Goal: Task Accomplishment & Management: Understand process/instructions

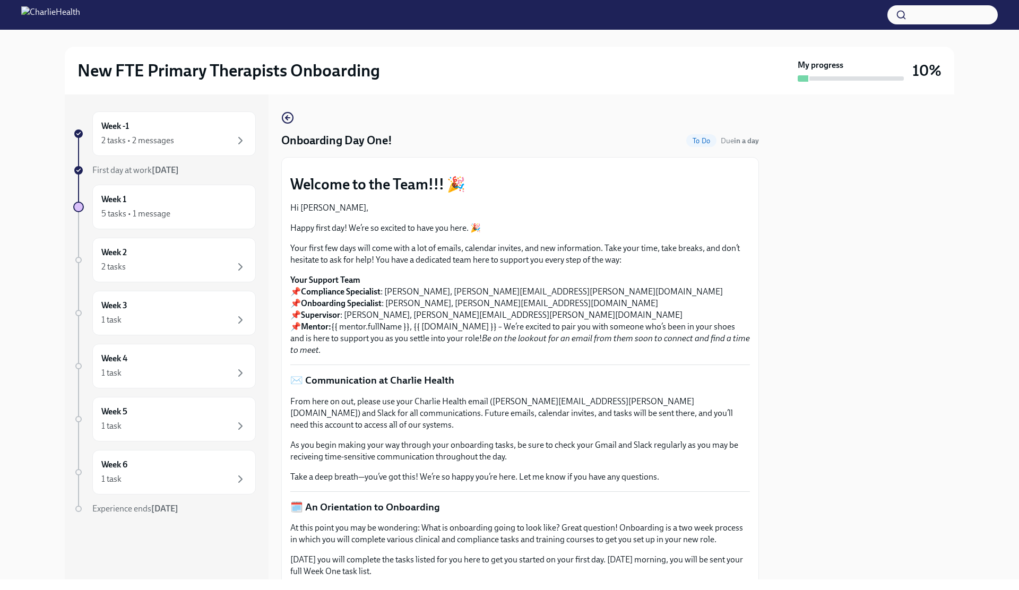
scroll to position [1386, 0]
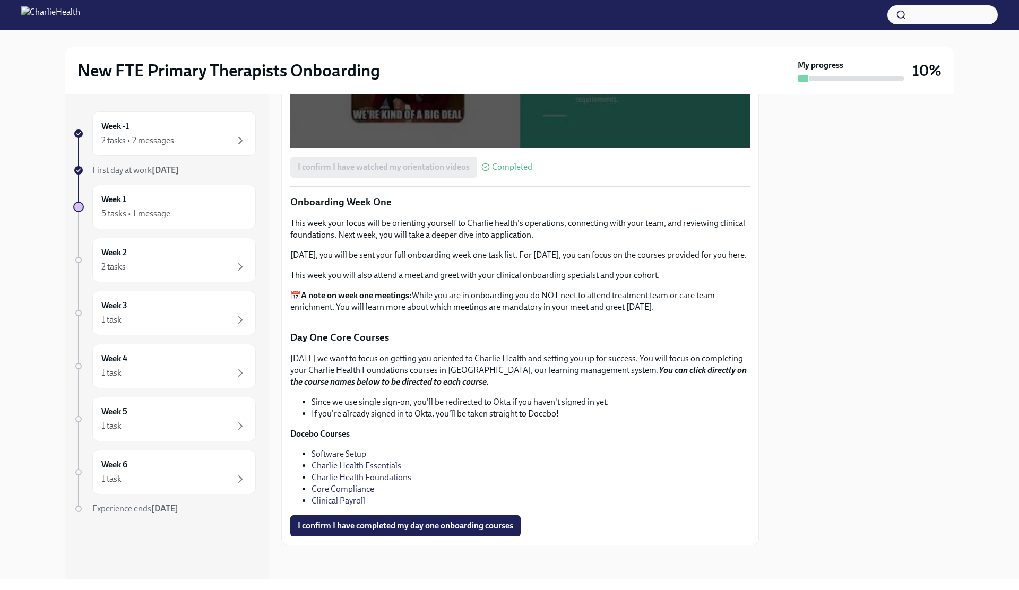
click at [360, 489] on link "Core Compliance" at bounding box center [343, 489] width 63 height 10
click at [359, 504] on link "Clinical Payroll" at bounding box center [339, 501] width 54 height 10
click at [390, 528] on span "I confirm I have completed my day one onboarding courses" at bounding box center [405, 526] width 215 height 11
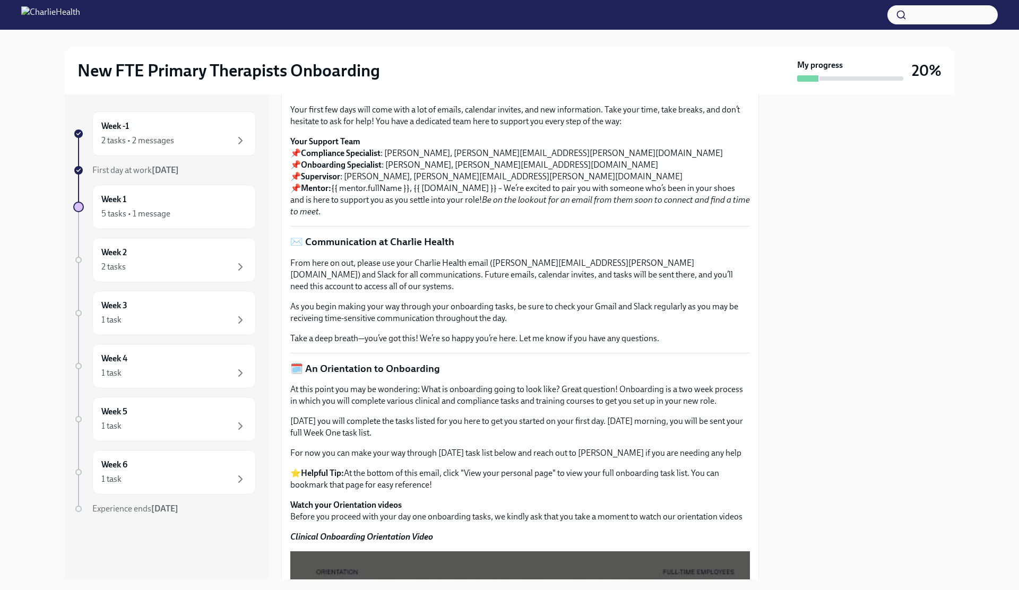
scroll to position [0, 0]
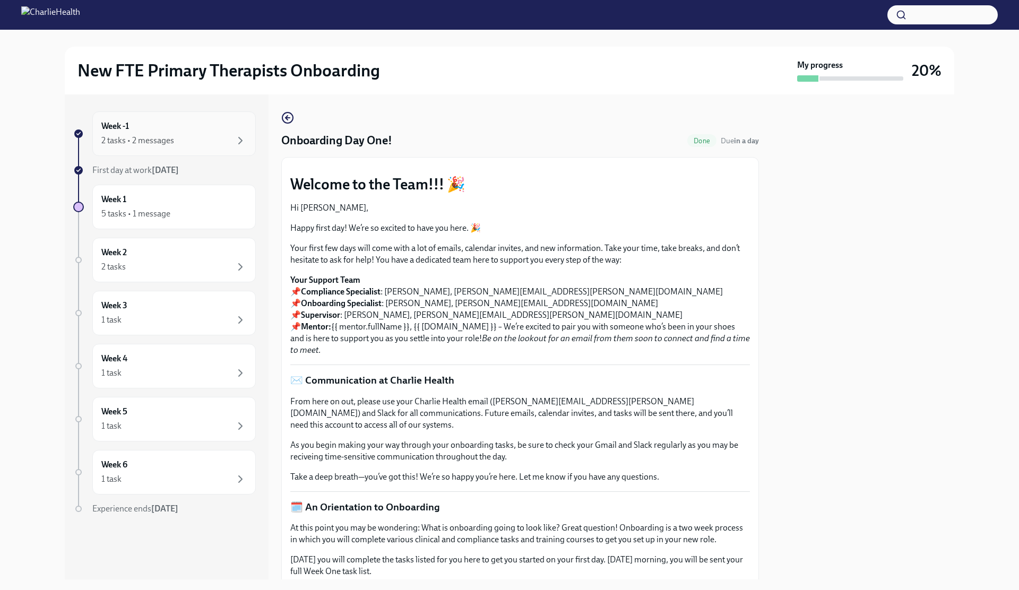
click at [179, 130] on div "Week -1 2 tasks • 2 messages" at bounding box center [173, 133] width 145 height 27
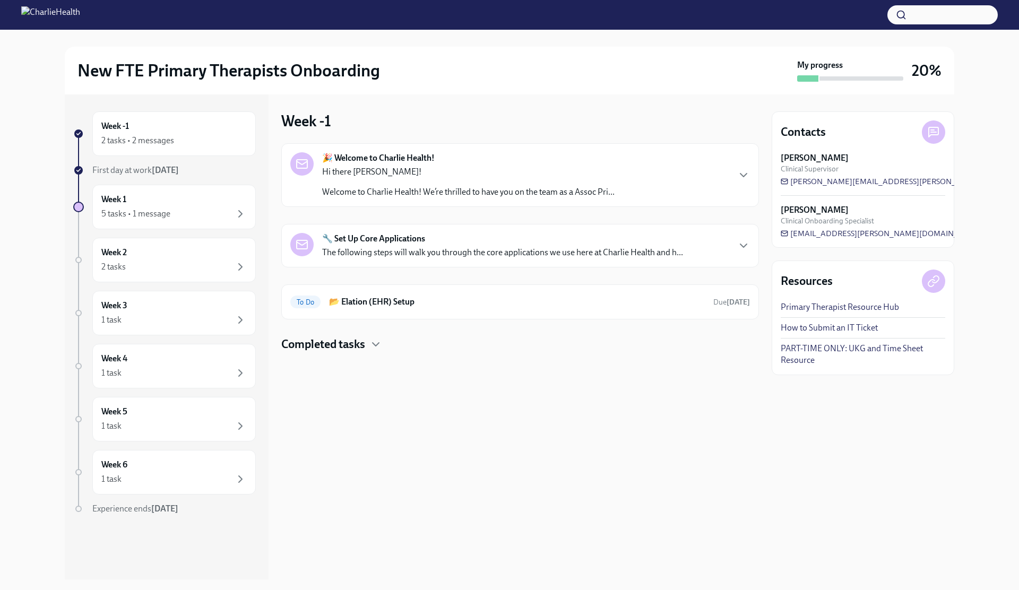
click at [348, 238] on strong "🔧 Set Up Core Applications" at bounding box center [373, 239] width 103 height 12
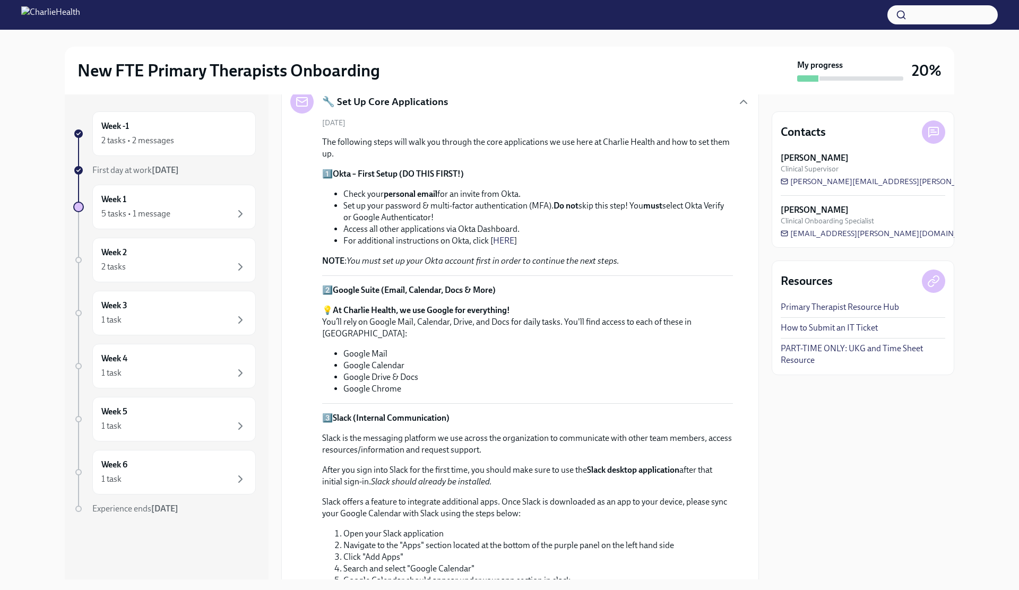
scroll to position [36, 0]
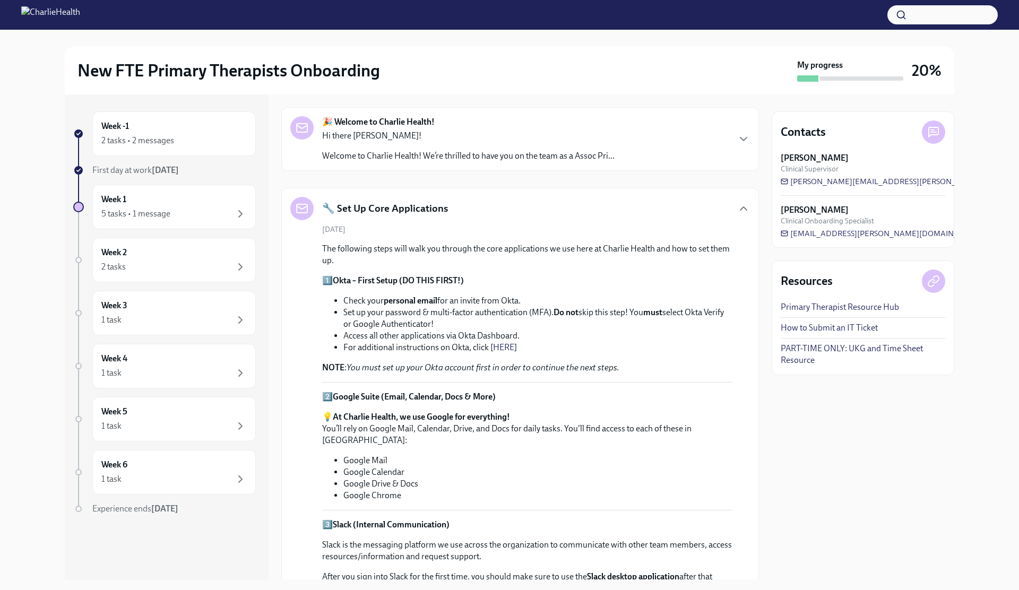
click at [395, 152] on p "Welcome to Charlie Health! We’re thrilled to have you on the team as a Assoc Pr…" at bounding box center [468, 156] width 292 height 12
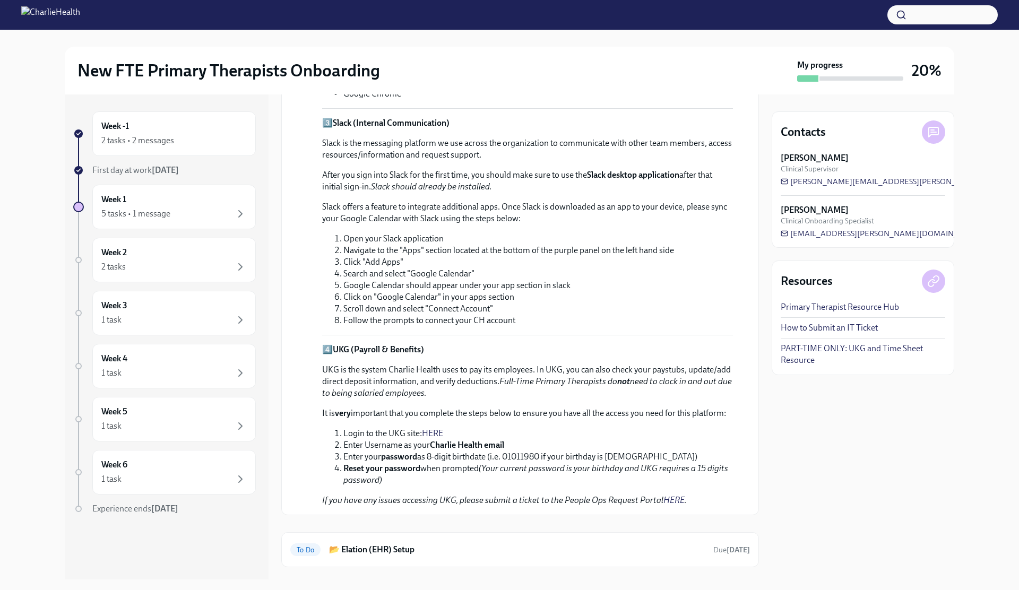
scroll to position [1052, 0]
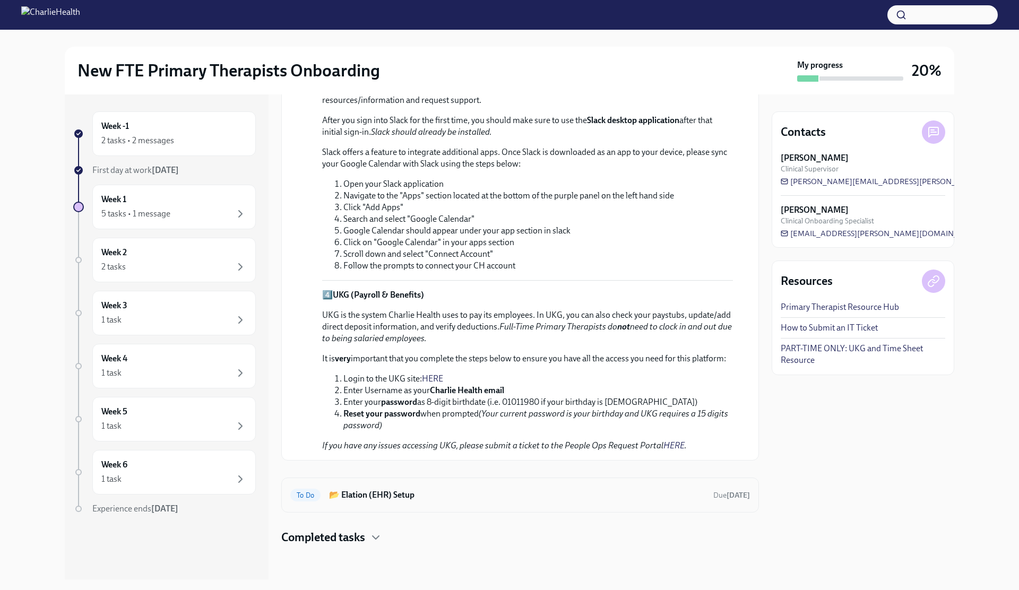
click at [346, 505] on div "To Do 📂 Elation (EHR) Setup Due in 3 days" at bounding box center [520, 495] width 478 height 35
click at [356, 502] on div "To Do 📂 Elation (EHR) Setup Due in 3 days" at bounding box center [520, 495] width 460 height 17
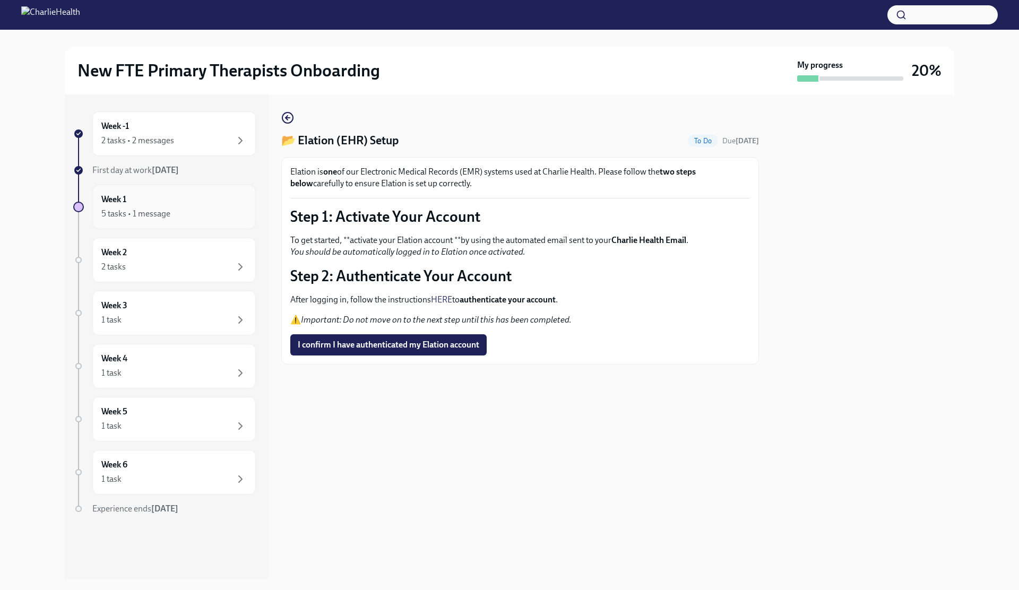
click at [200, 201] on div "Week 1 5 tasks • 1 message" at bounding box center [173, 207] width 145 height 27
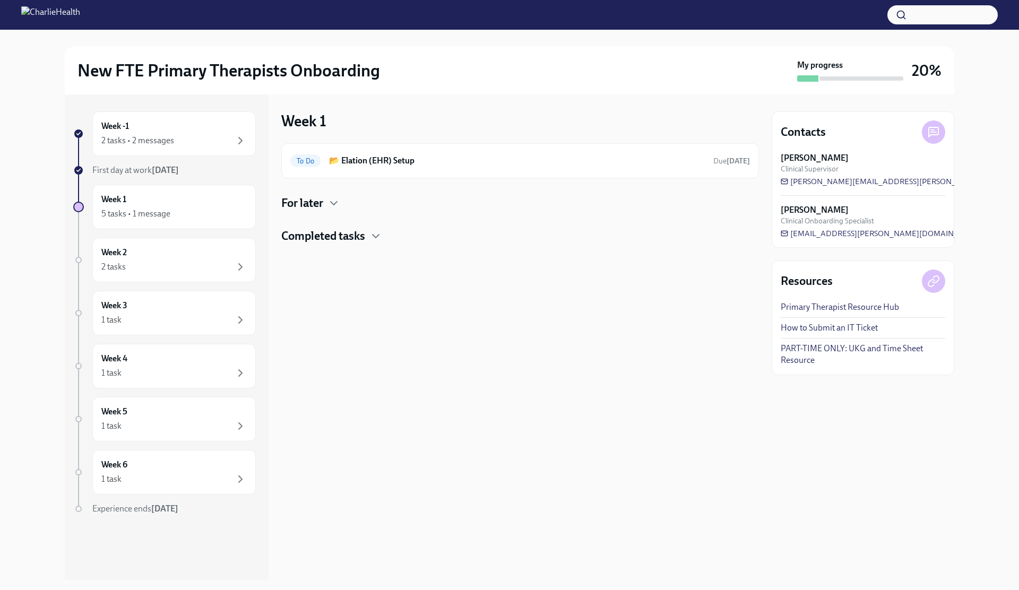
click at [333, 242] on h4 "Completed tasks" at bounding box center [323, 236] width 84 height 16
click at [344, 318] on h6 "Onboarding Day One!" at bounding box center [505, 314] width 355 height 12
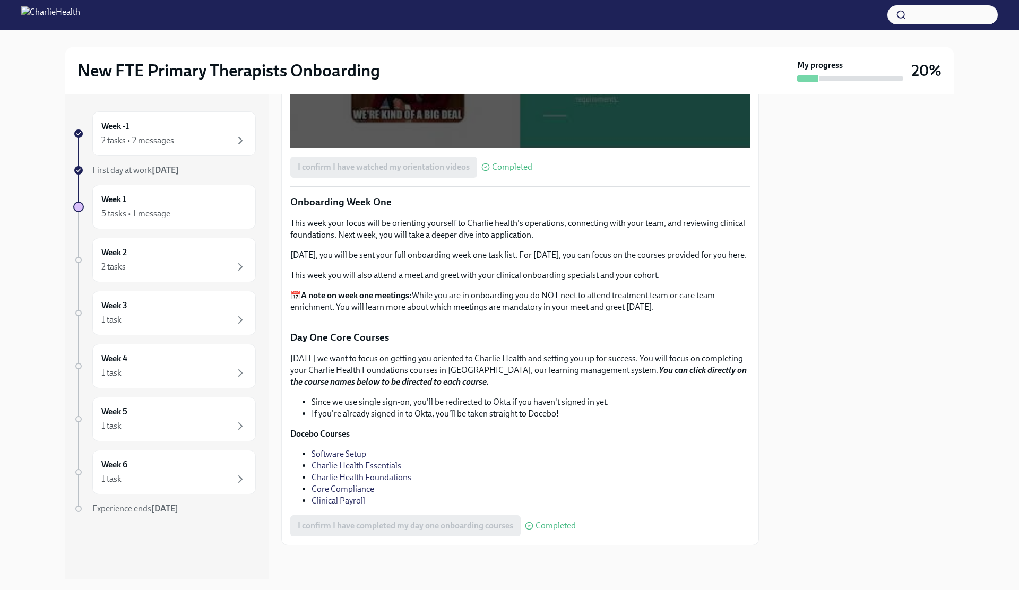
scroll to position [1386, 0]
click at [190, 152] on div "Week -1 2 tasks • 2 messages" at bounding box center [173, 133] width 163 height 45
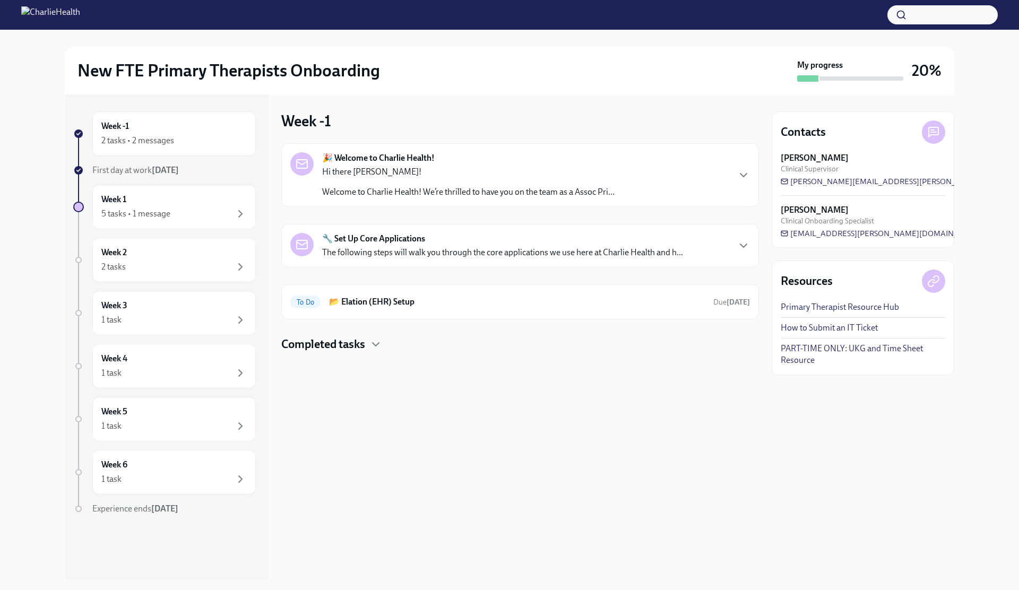
click at [308, 185] on div "🎉 Welcome to Charlie Health! Hi there Benjamin! Welcome to Charlie Health! We’r…" at bounding box center [452, 175] width 324 height 46
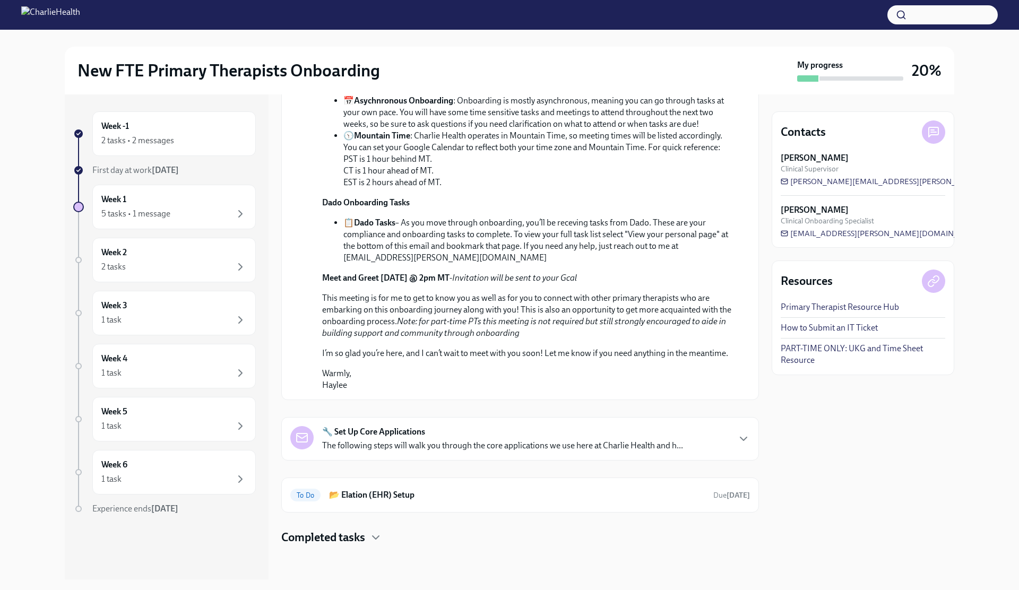
scroll to position [378, 0]
click at [163, 200] on div "Week 1 5 tasks • 1 message" at bounding box center [173, 207] width 145 height 27
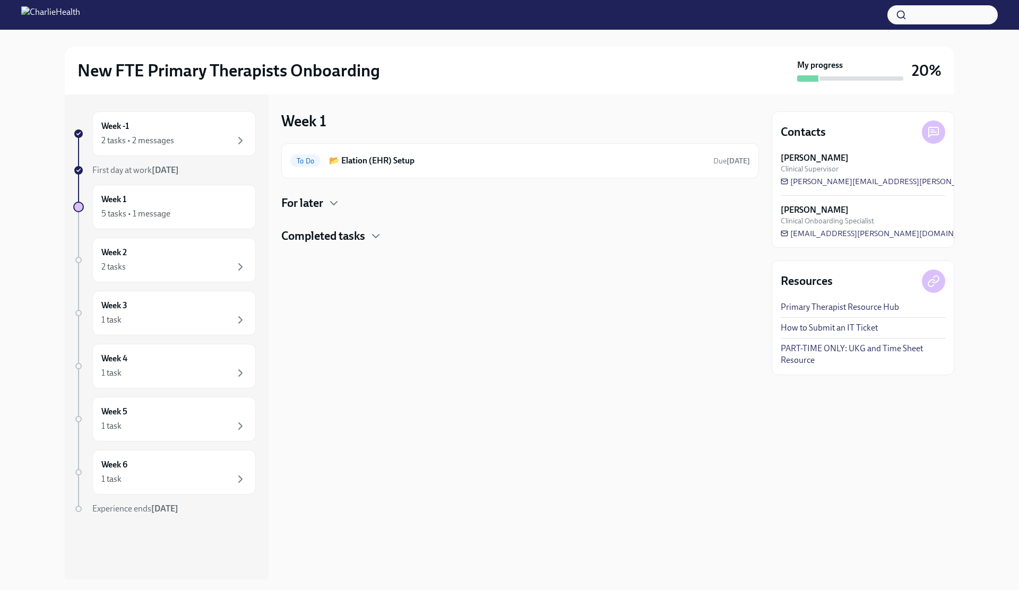
click at [327, 204] on div "For later" at bounding box center [520, 203] width 478 height 16
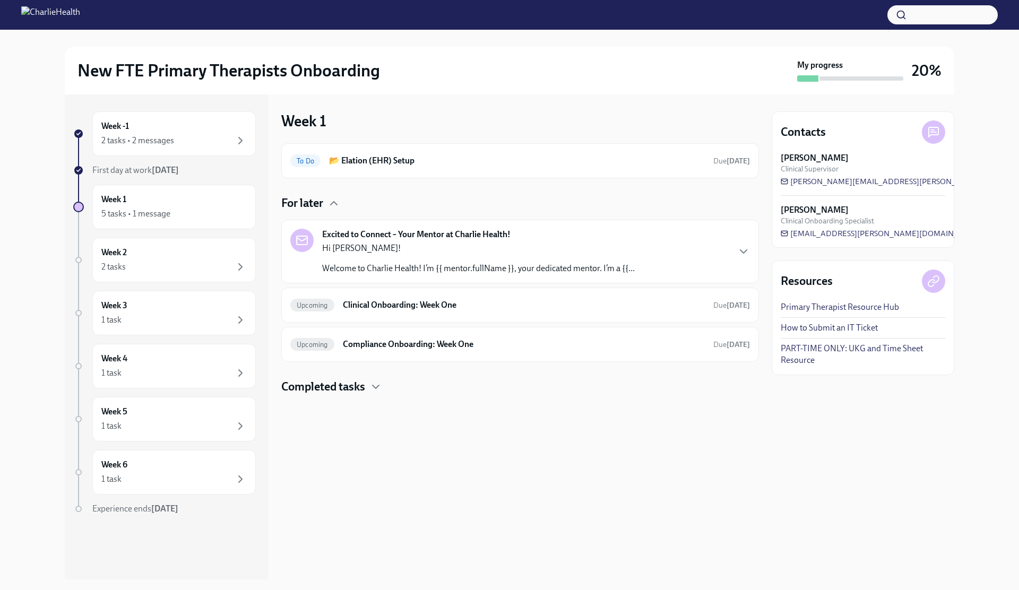
click at [364, 243] on p "Hi Benjamin!" at bounding box center [478, 249] width 313 height 12
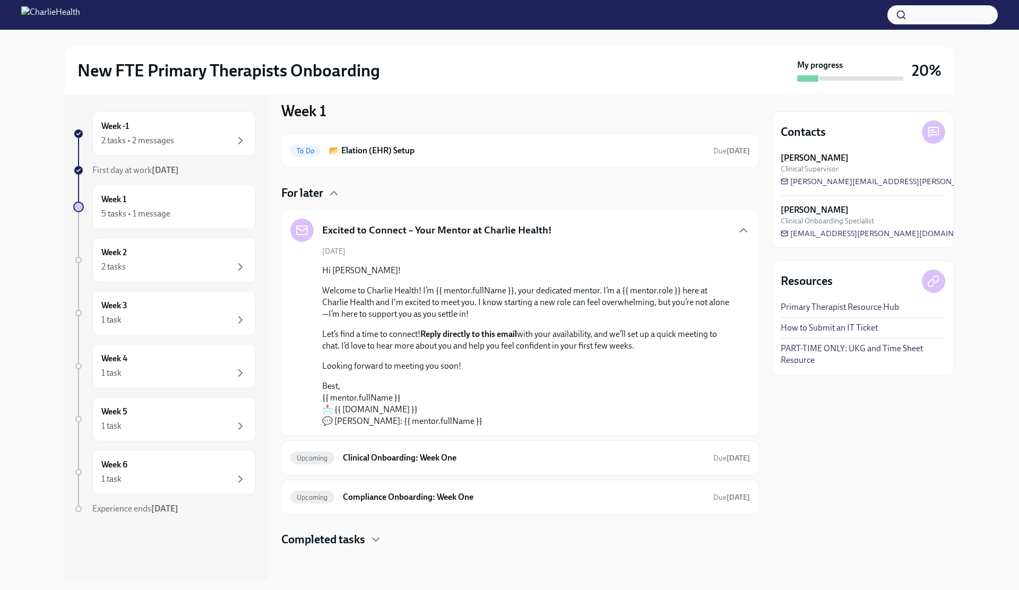
scroll to position [12, 0]
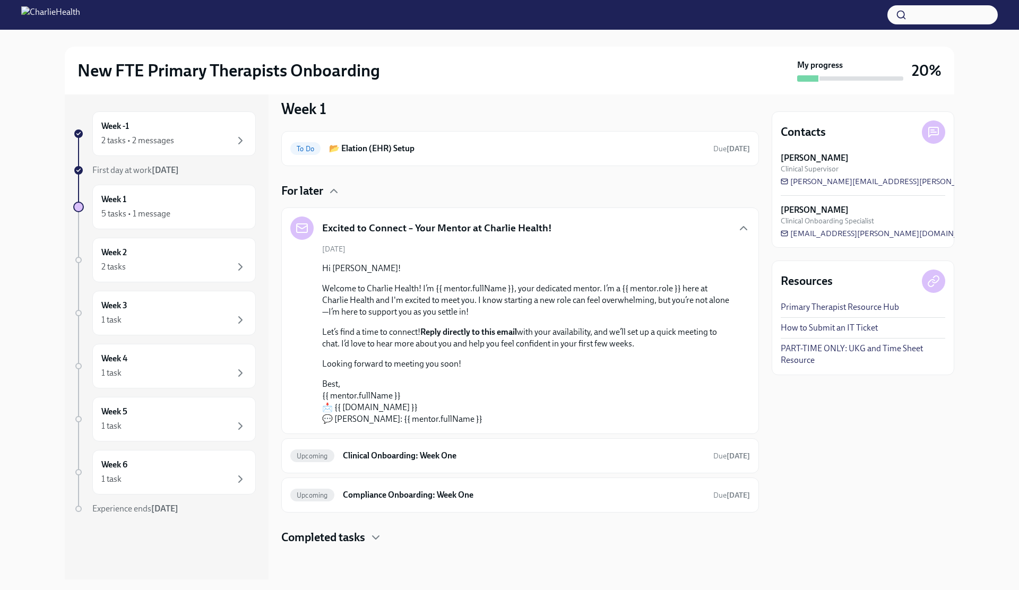
click at [755, 223] on div "Excited to Connect – Your Mentor at Charlie Health! September 23rd Hi Benjamin!…" at bounding box center [520, 321] width 478 height 227
click at [711, 233] on div "Excited to Connect – Your Mentor at Charlie Health!" at bounding box center [520, 228] width 460 height 23
click at [717, 227] on div "Excited to Connect – Your Mentor at Charlie Health!" at bounding box center [520, 228] width 460 height 23
click at [740, 223] on icon "button" at bounding box center [743, 228] width 13 height 13
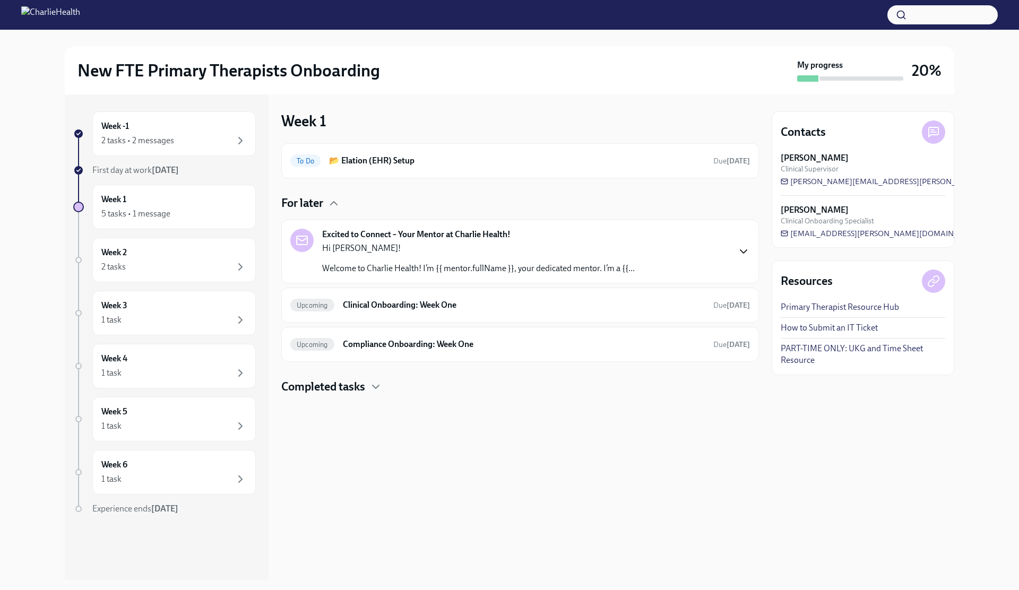
scroll to position [0, 0]
click at [426, 305] on h6 "Clinical Onboarding: Week One" at bounding box center [524, 305] width 362 height 12
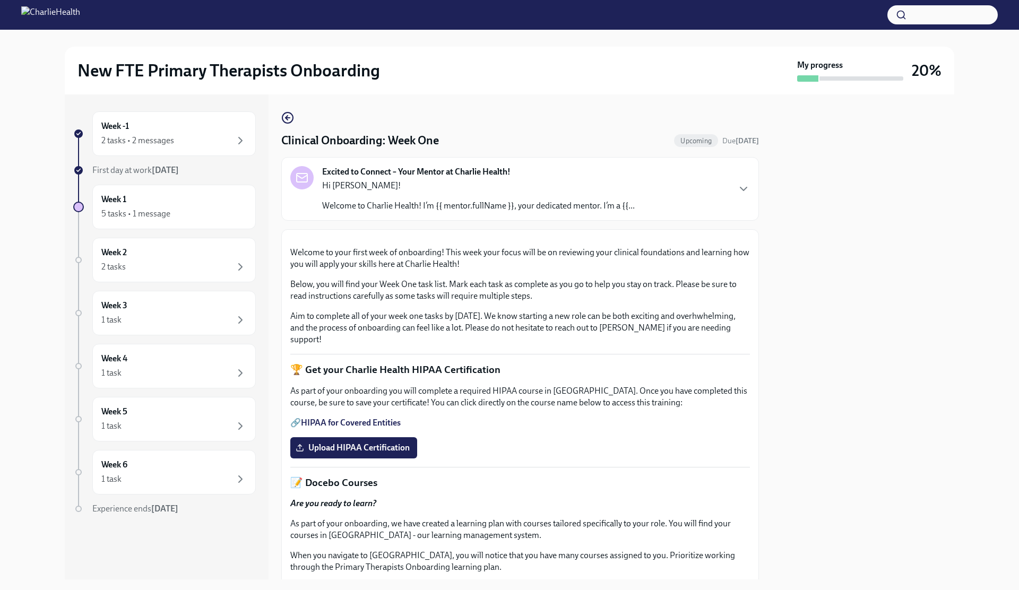
click at [426, 193] on div "Hi Benjamin! Welcome to Charlie Health! I’m {{ mentor.fullName }}, your dedicat…" at bounding box center [478, 196] width 313 height 32
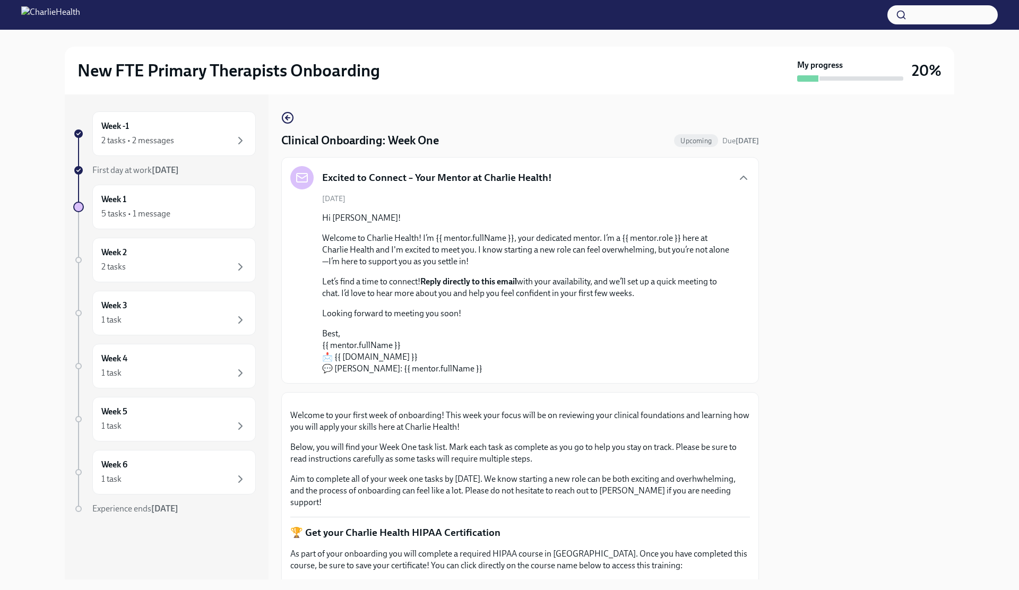
click at [285, 110] on div "Clinical Onboarding: Week One Upcoming Due in 5 days Excited to Connect – Your …" at bounding box center [520, 336] width 478 height 485
click at [287, 114] on icon "button" at bounding box center [287, 117] width 13 height 13
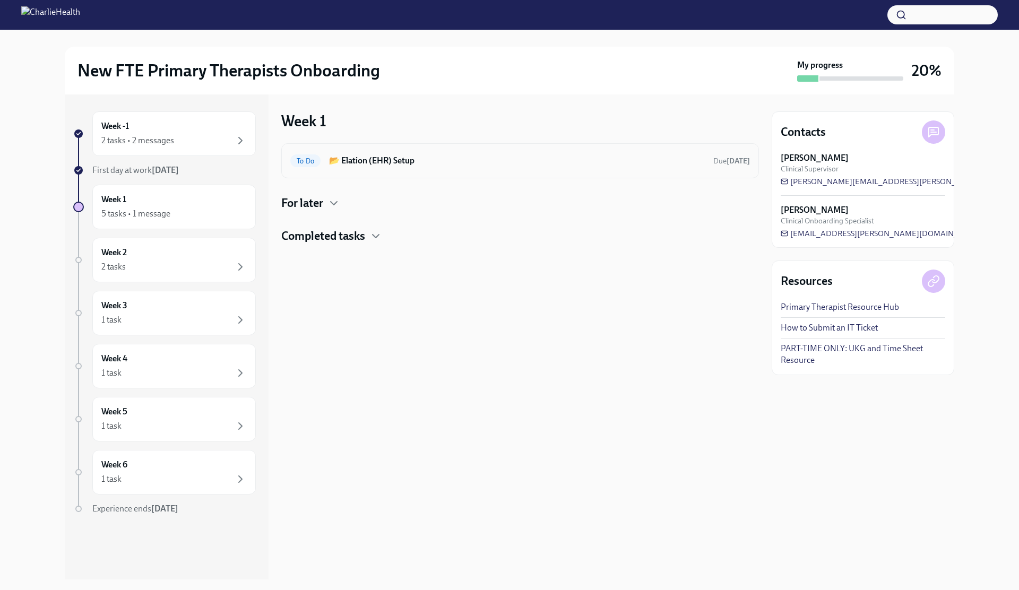
click at [366, 166] on h6 "📂 Elation (EHR) Setup" at bounding box center [517, 161] width 376 height 12
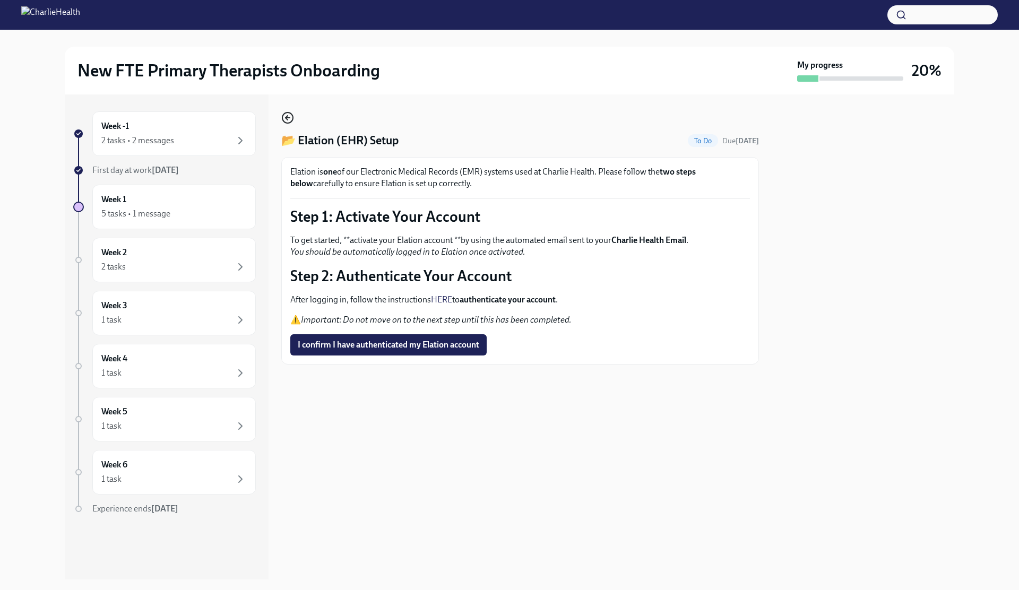
click at [289, 119] on icon "button" at bounding box center [287, 117] width 13 height 13
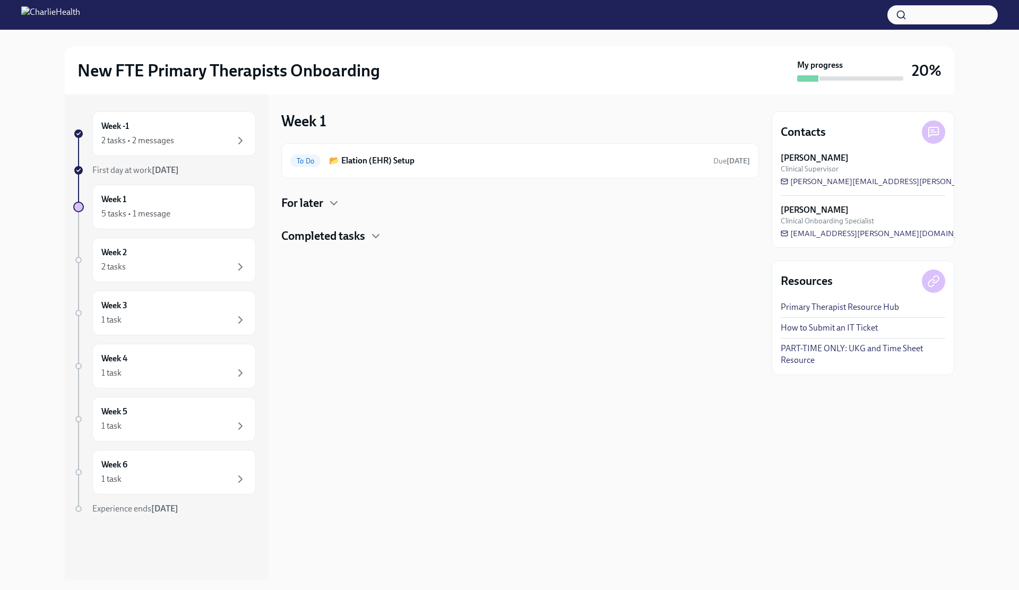
click at [322, 202] on h4 "For later" at bounding box center [302, 203] width 42 height 16
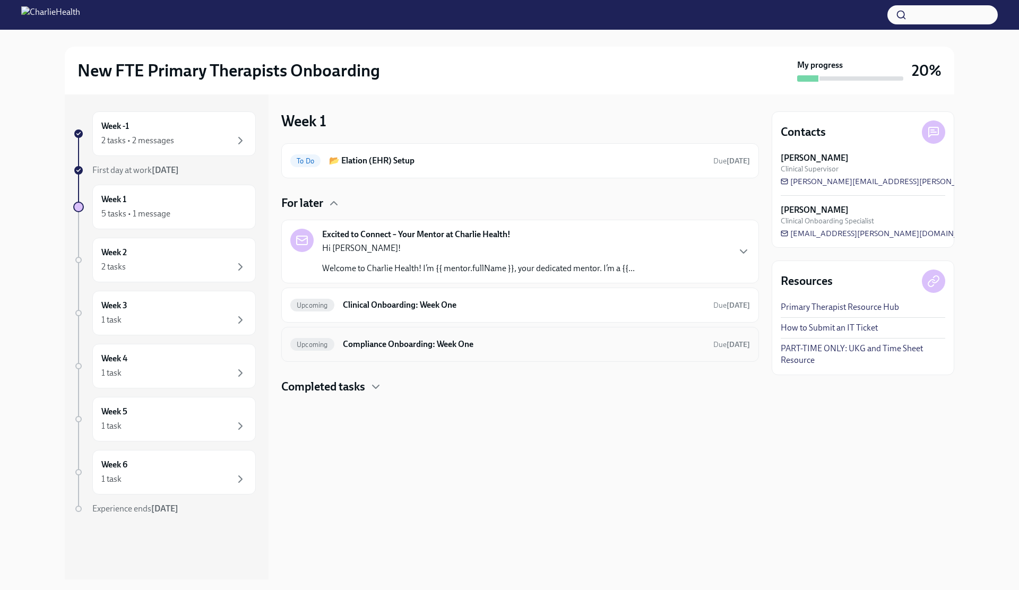
click at [338, 341] on div "Upcoming Compliance Onboarding: Week One Due in 5 days" at bounding box center [520, 344] width 460 height 17
